Goal: Task Accomplishment & Management: Use online tool/utility

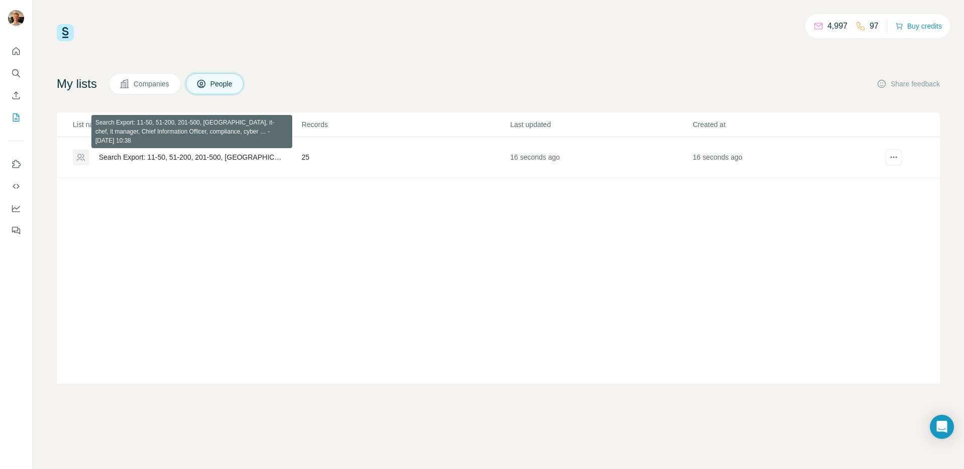
click at [239, 157] on div "Search Export: 11-50, 51-200, 201-500, [GEOGRAPHIC_DATA], it-chef, it manager, …" at bounding box center [192, 157] width 186 height 10
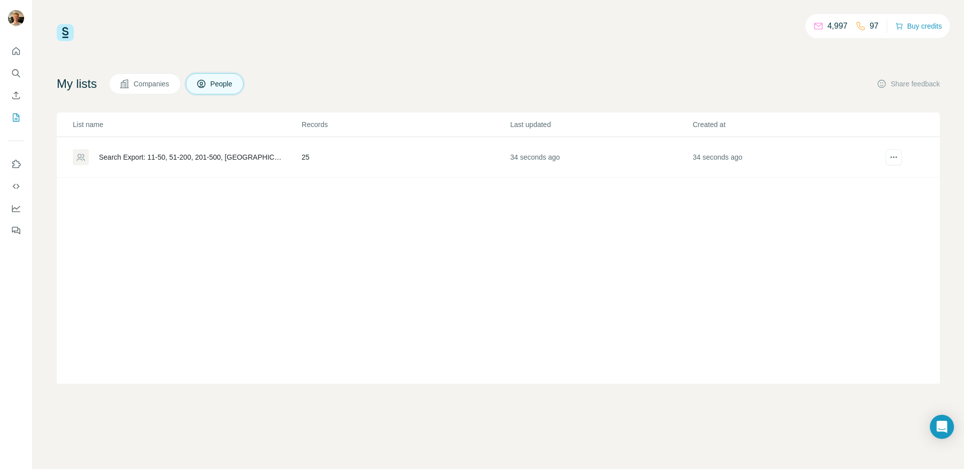
click at [285, 161] on div "Search Export: 11-50, 51-200, 201-500, [GEOGRAPHIC_DATA], it-chef, it manager, …" at bounding box center [187, 157] width 228 height 16
click at [114, 158] on div "Search Export: 11-50, 51-200, 201-500, [GEOGRAPHIC_DATA], it-chef, it manager, …" at bounding box center [192, 157] width 186 height 10
click at [400, 16] on div "4,997 97 Buy credits My lists Companies People Share feedback List name Records…" at bounding box center [498, 234] width 931 height 469
click at [899, 158] on button "actions" at bounding box center [894, 157] width 16 height 16
click at [883, 174] on span "Download list as CSV" at bounding box center [859, 178] width 68 height 10
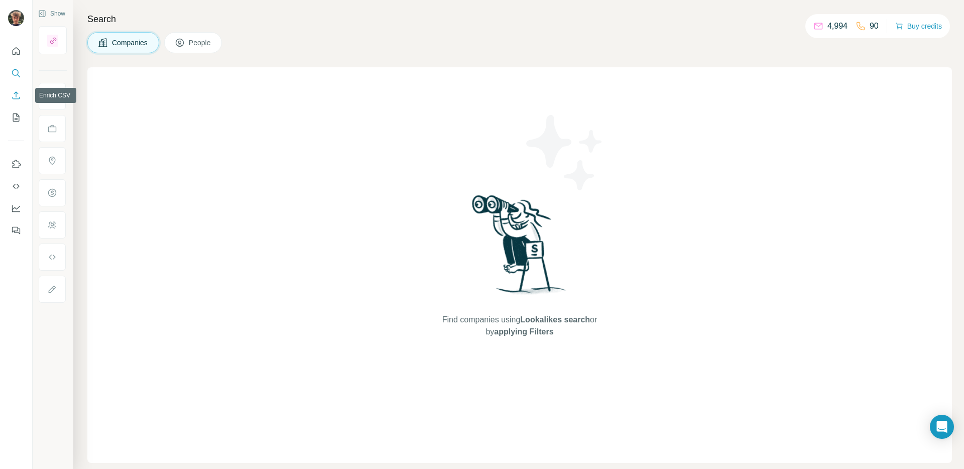
click at [16, 95] on icon "Enrich CSV" at bounding box center [17, 95] width 8 height 8
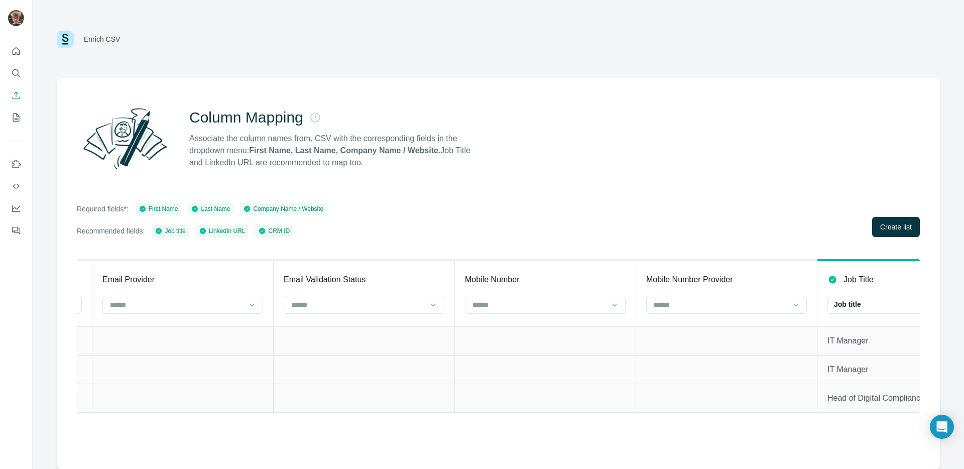
scroll to position [0, 1270]
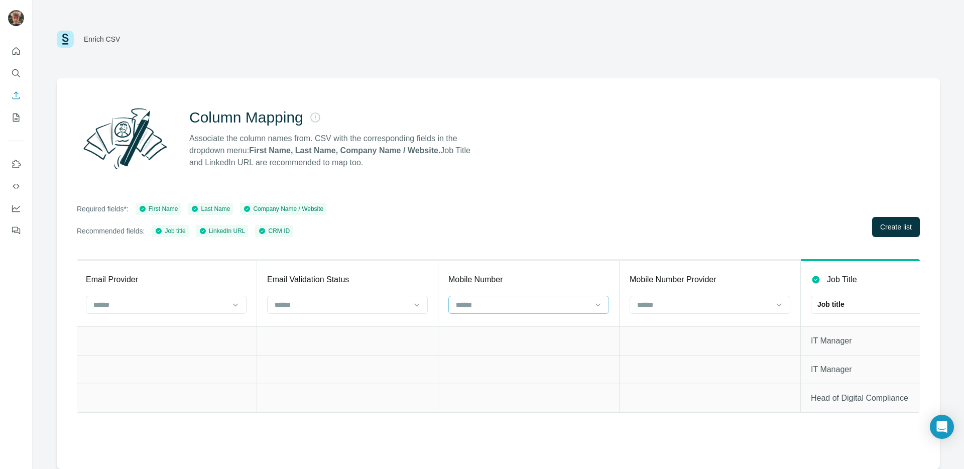
click at [554, 301] on input at bounding box center [523, 304] width 136 height 11
click at [552, 304] on input at bounding box center [523, 304] width 136 height 11
click at [547, 296] on div at bounding box center [523, 304] width 136 height 17
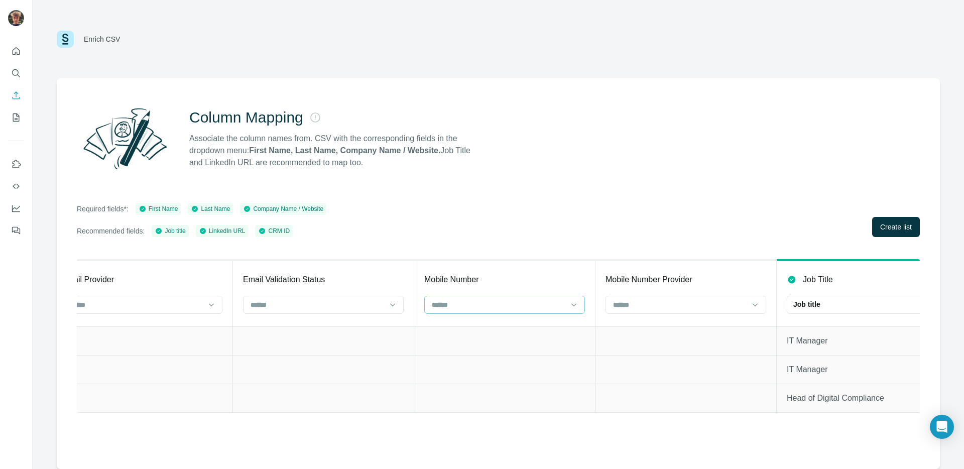
scroll to position [0, 1297]
click at [508, 308] on input at bounding box center [496, 304] width 136 height 11
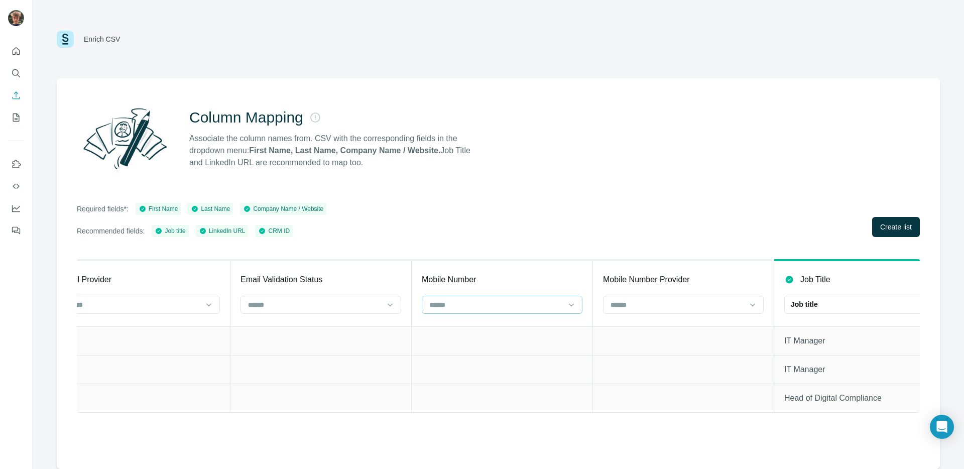
click at [508, 308] on input at bounding box center [496, 304] width 136 height 11
click at [22, 119] on button "My lists" at bounding box center [16, 117] width 16 height 18
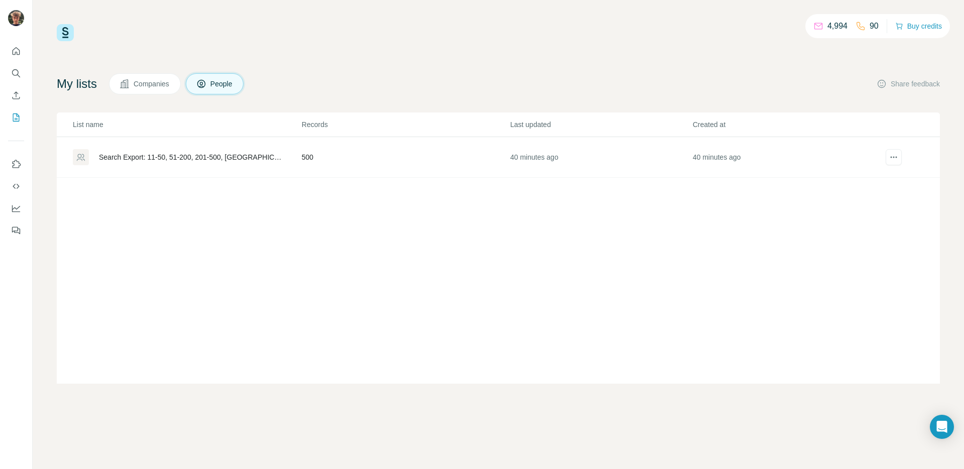
click at [228, 155] on div "Search Export: 11-50, 51-200, 201-500, [GEOGRAPHIC_DATA], it-chef, it manager, …" at bounding box center [192, 157] width 186 height 10
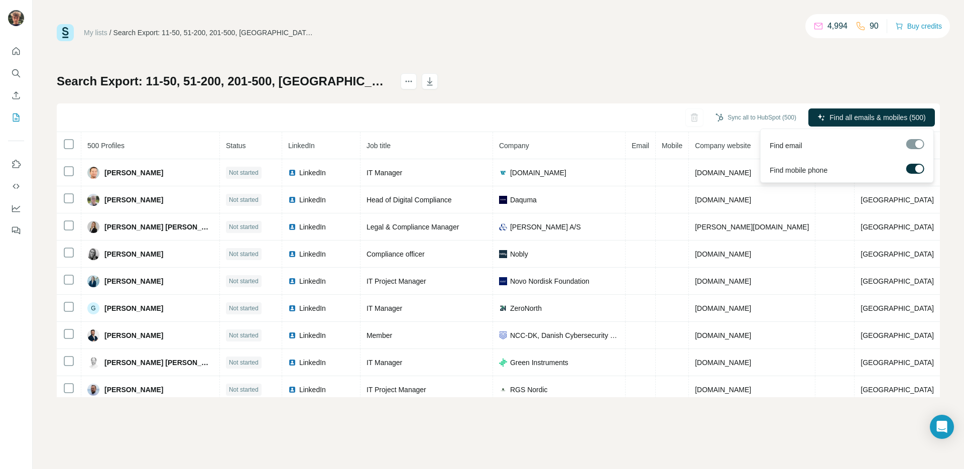
click at [895, 116] on span "Find all emails & mobiles (500)" at bounding box center [877, 117] width 96 height 10
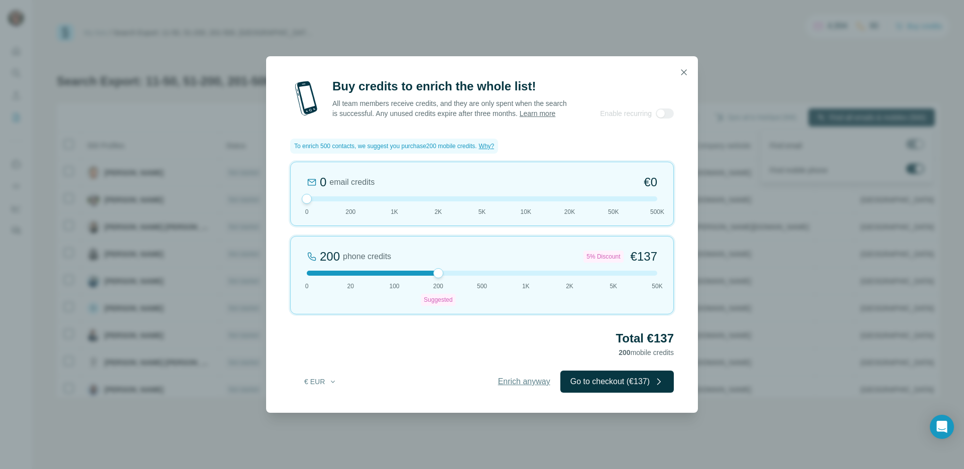
click at [518, 386] on span "Enrich anyway" at bounding box center [524, 382] width 52 height 12
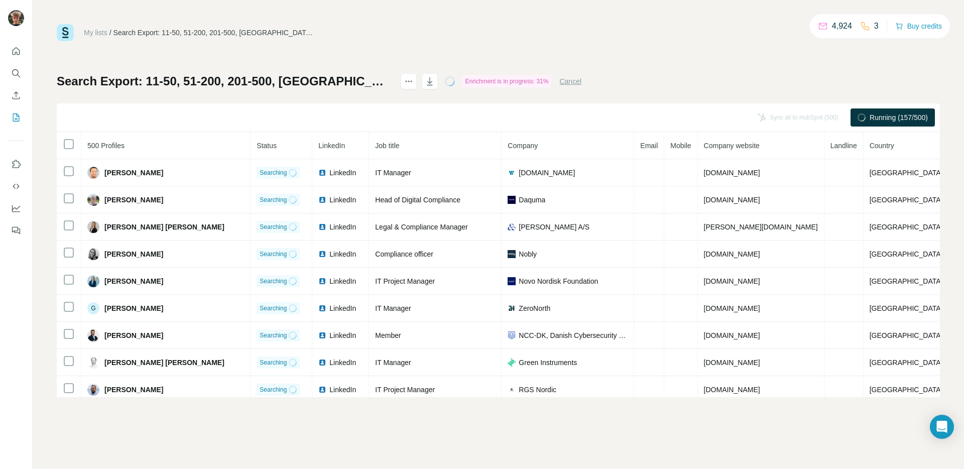
click at [678, 71] on div "My lists / Search Export: 11-50, 51-200, 201-500, Denmark, it-chef, it manager,…" at bounding box center [498, 210] width 883 height 373
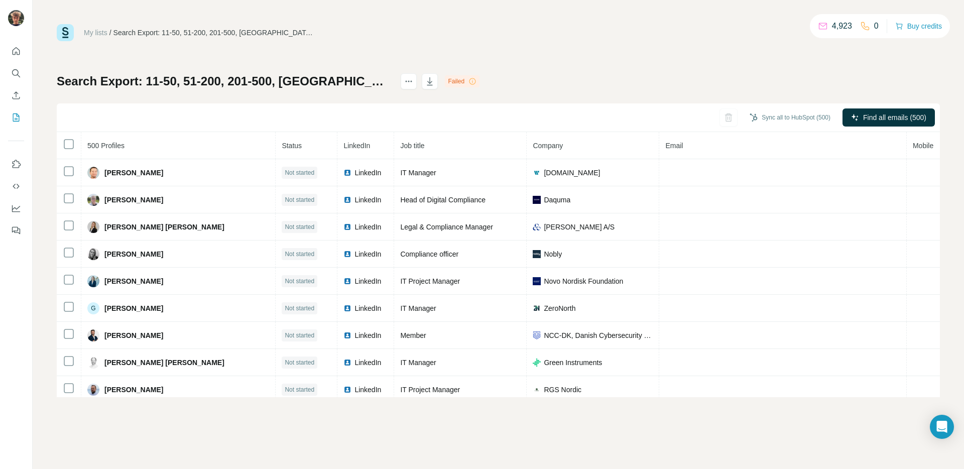
click at [913, 149] on span "Mobile" at bounding box center [923, 146] width 21 height 8
click at [907, 143] on th "Mobile" at bounding box center [952, 145] width 90 height 27
click at [593, 34] on div "My lists / Search Export: 11-50, 51-200, 201-500, Denmark, it-chef, it manager,…" at bounding box center [498, 32] width 883 height 17
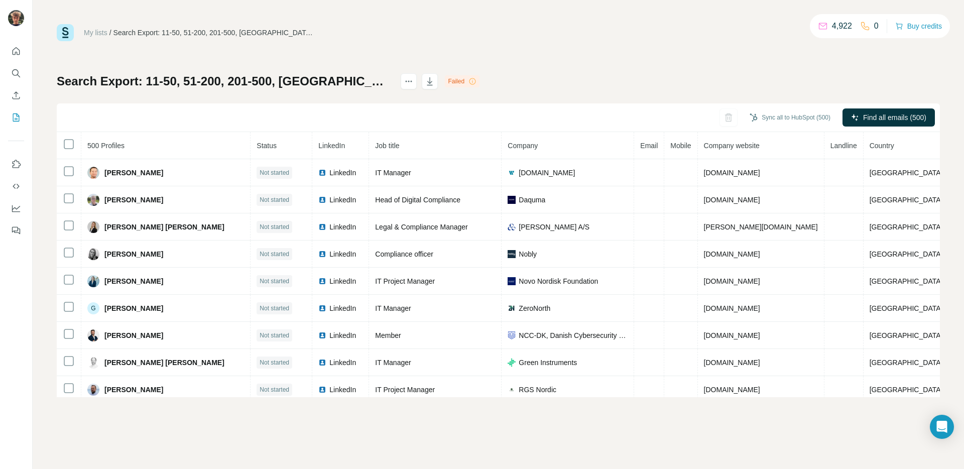
click at [691, 146] on span "Mobile" at bounding box center [680, 146] width 21 height 8
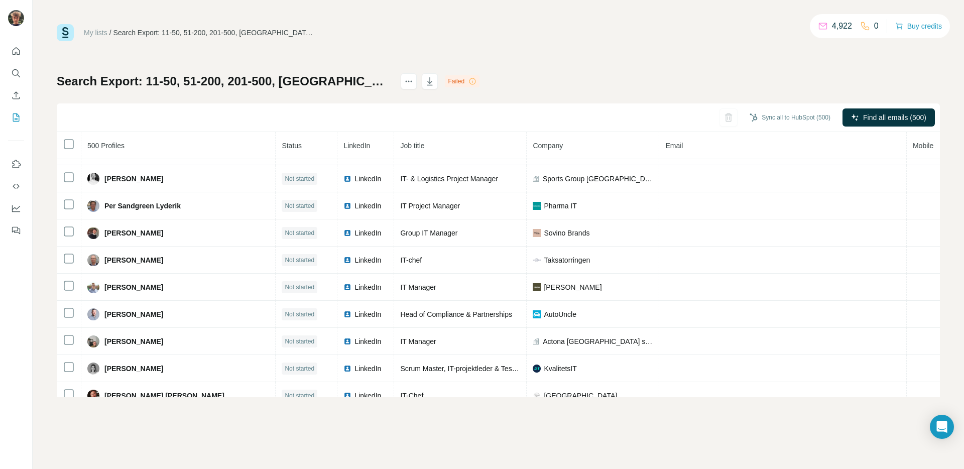
scroll to position [820, 0]
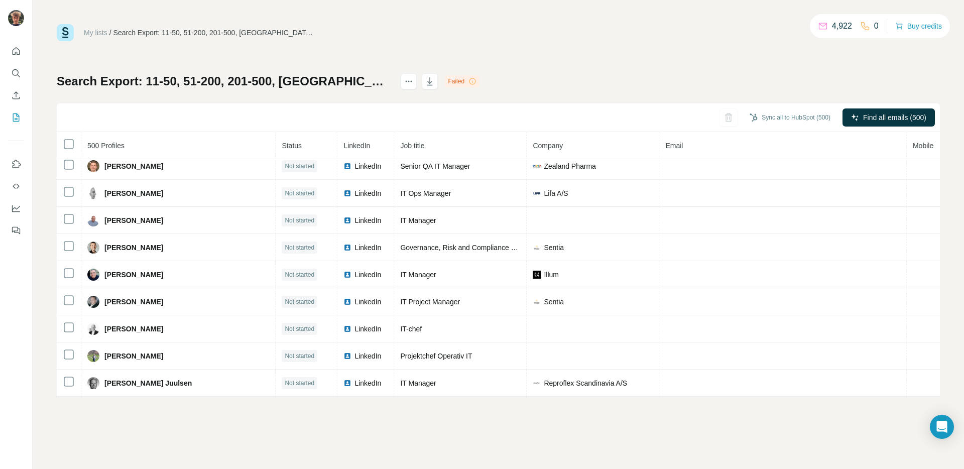
click at [907, 151] on th "Mobile" at bounding box center [952, 145] width 90 height 27
click at [913, 148] on span "Mobile" at bounding box center [923, 146] width 21 height 8
drag, startPoint x: 790, startPoint y: 147, endPoint x: 824, endPoint y: 145, distance: 34.2
click at [913, 147] on span "Mobile" at bounding box center [923, 146] width 21 height 8
click at [907, 145] on th "Mobile" at bounding box center [952, 145] width 90 height 27
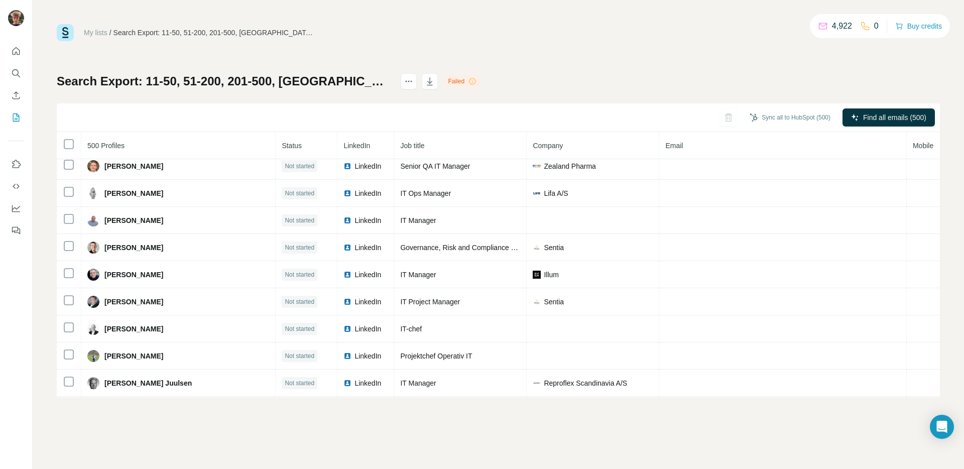
click at [907, 147] on th "Mobile" at bounding box center [952, 145] width 90 height 27
click at [435, 83] on icon "button" at bounding box center [430, 81] width 10 height 10
